Goal: Download file/media

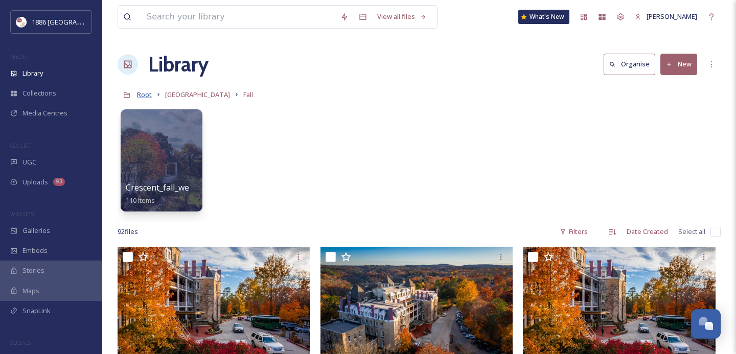
click at [149, 95] on span "Root" at bounding box center [144, 94] width 15 height 9
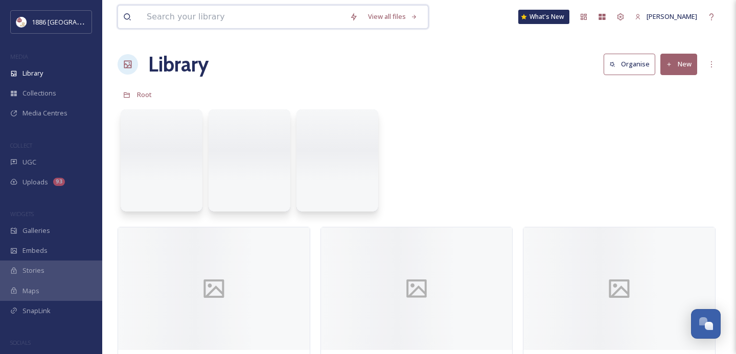
click at [280, 19] on input at bounding box center [243, 17] width 203 height 22
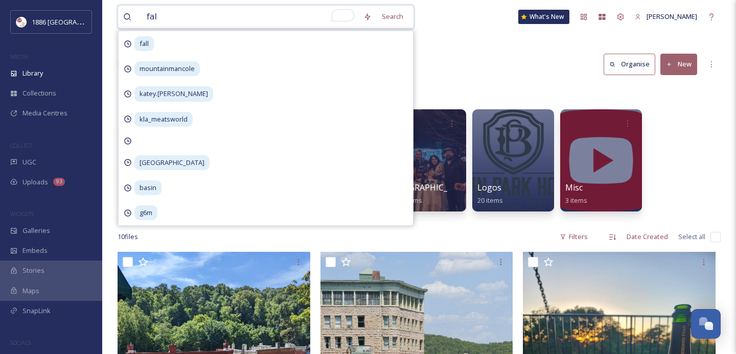
type input "fall"
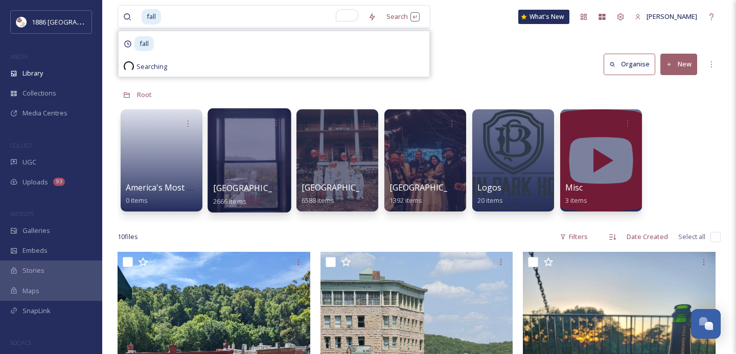
click at [242, 190] on span "[GEOGRAPHIC_DATA]" at bounding box center [255, 187] width 84 height 11
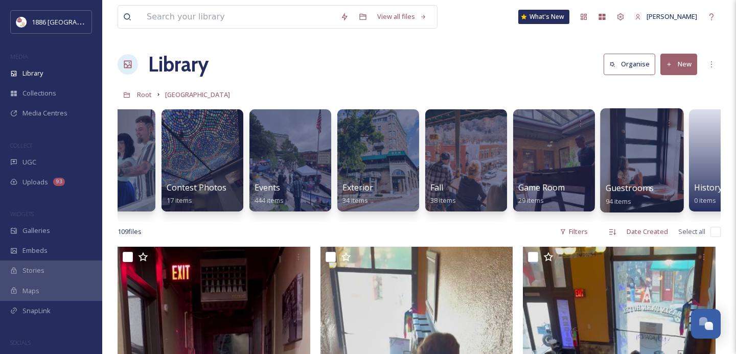
scroll to position [0, 282]
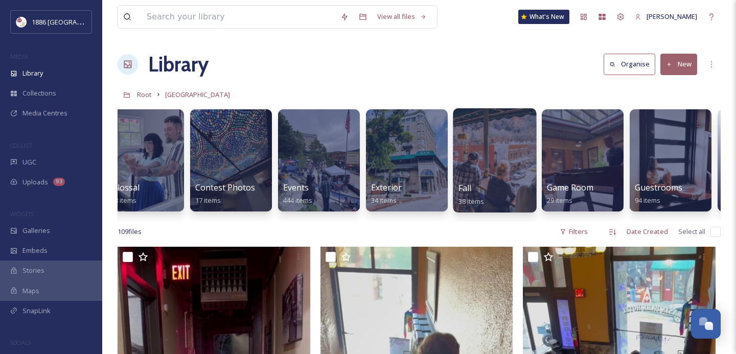
click at [493, 177] on div at bounding box center [494, 160] width 83 height 104
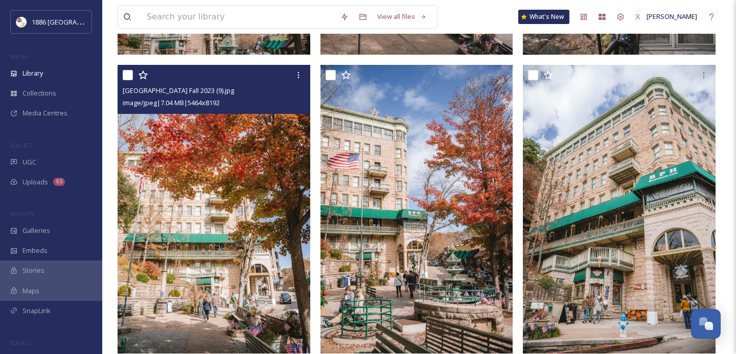
scroll to position [1659, 0]
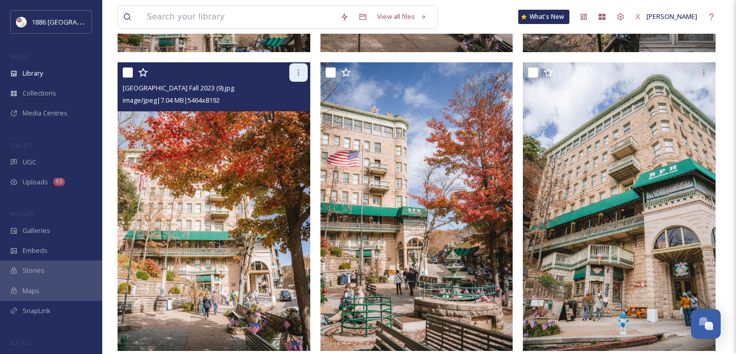
click at [301, 68] on div at bounding box center [298, 72] width 18 height 18
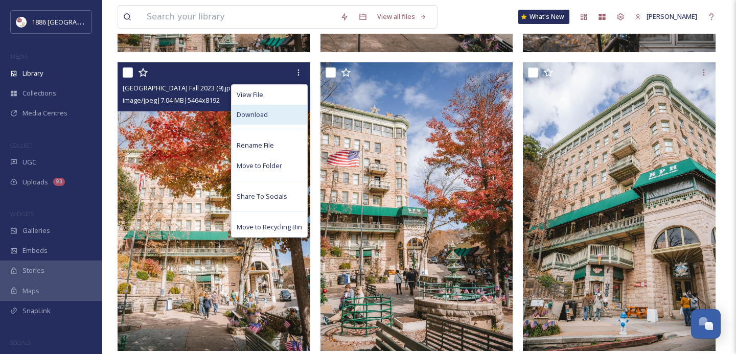
click at [276, 119] on div "Download" at bounding box center [270, 115] width 76 height 20
